Goal: Information Seeking & Learning: Compare options

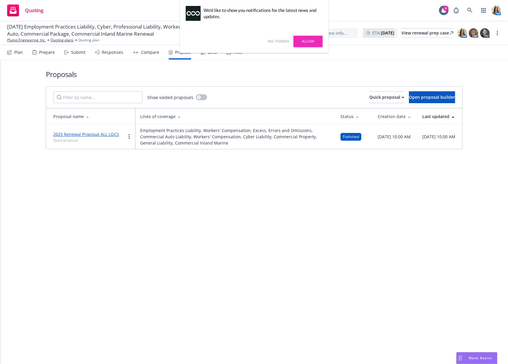
click at [281, 41] on link "No, thanks" at bounding box center [278, 41] width 21 height 5
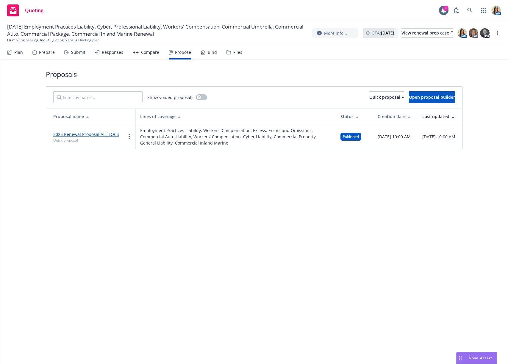
click at [145, 51] on div "Compare" at bounding box center [150, 52] width 18 height 5
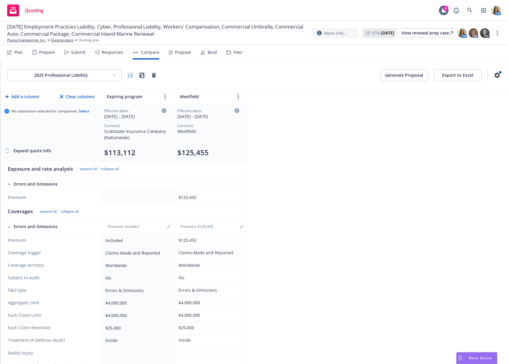
click at [108, 53] on div "Responses" at bounding box center [112, 52] width 21 height 5
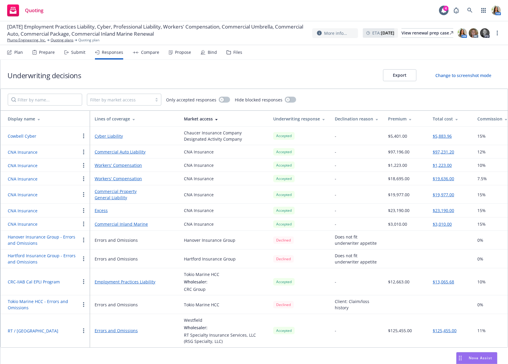
click at [26, 177] on button "CNA Insurance" at bounding box center [23, 179] width 30 height 6
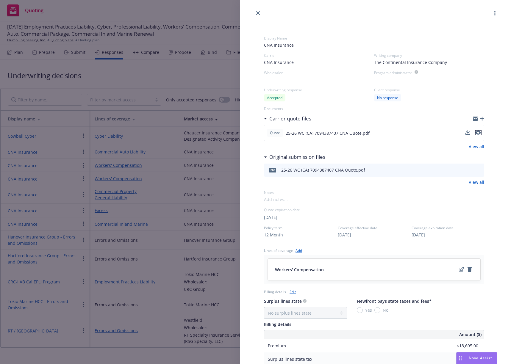
click at [481, 132] on icon "preview file" at bounding box center [477, 133] width 5 height 4
click at [258, 13] on icon "close" at bounding box center [258, 13] width 4 height 4
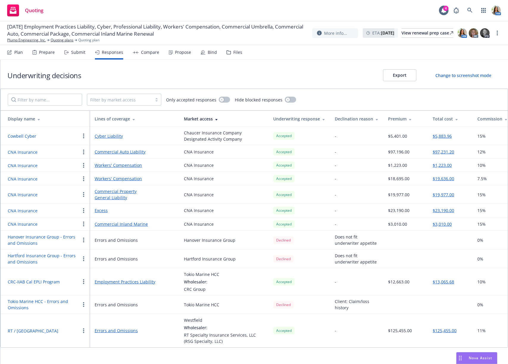
click at [233, 54] on div "Files" at bounding box center [237, 52] width 9 height 5
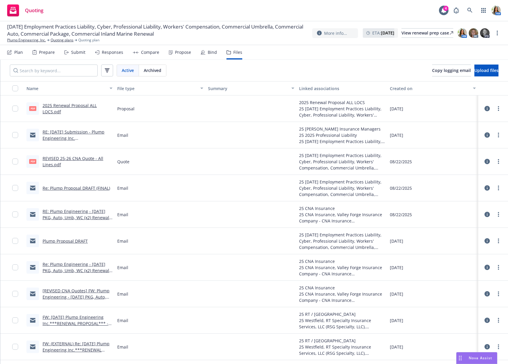
click at [66, 211] on link "RE: Plump Engineering - [DATE] PKG, Auto, Umb, WC (x2) Renewal Submission (GL P…" at bounding box center [77, 218] width 69 height 18
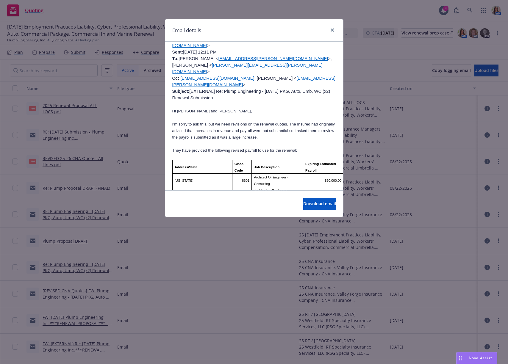
scroll to position [723, 0]
click at [335, 30] on link "close" at bounding box center [332, 29] width 7 height 7
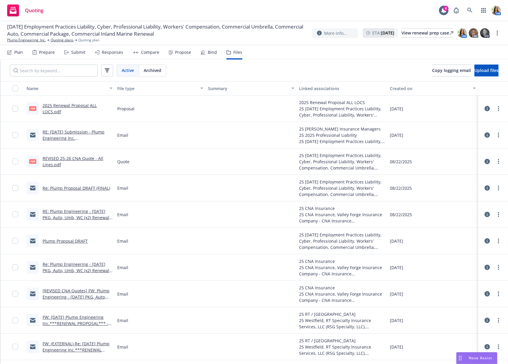
click at [107, 55] on div "Responses" at bounding box center [109, 52] width 28 height 14
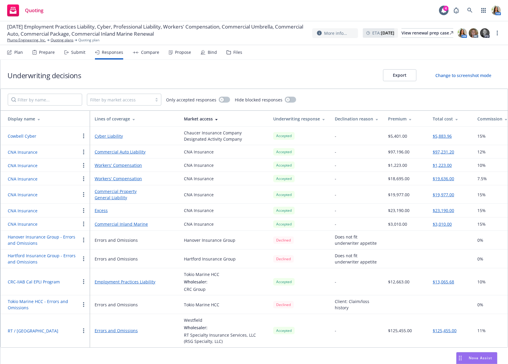
click at [198, 118] on div "Market access" at bounding box center [224, 119] width 80 height 6
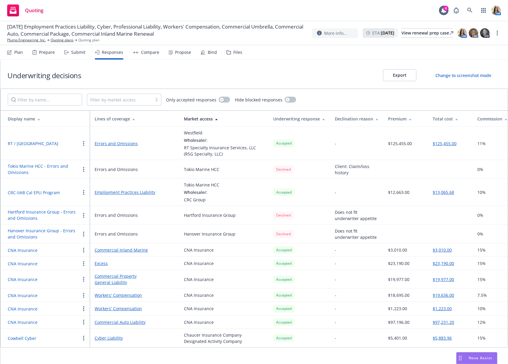
click at [74, 54] on div "Submit" at bounding box center [78, 52] width 14 height 5
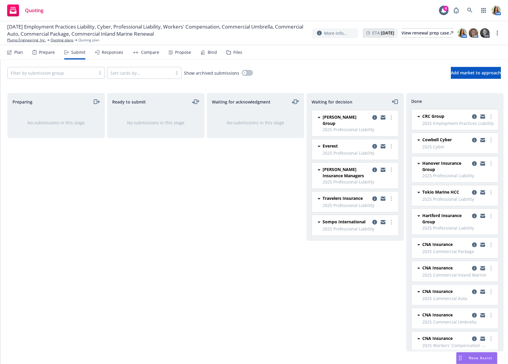
click at [235, 52] on div "Files" at bounding box center [237, 52] width 9 height 5
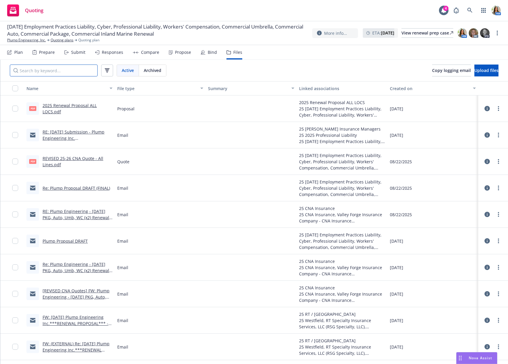
click at [71, 74] on input "Search by keyword..." at bounding box center [54, 71] width 88 height 12
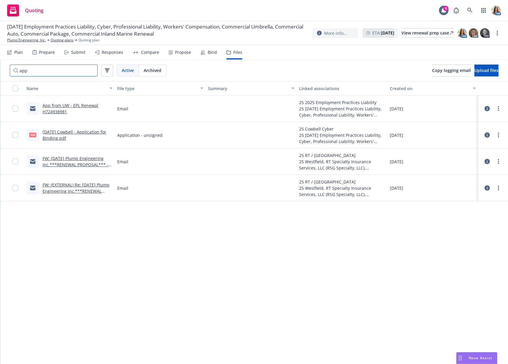
type input "app"
click at [105, 53] on div "Responses" at bounding box center [112, 52] width 21 height 5
